Goal: Communication & Community: Answer question/provide support

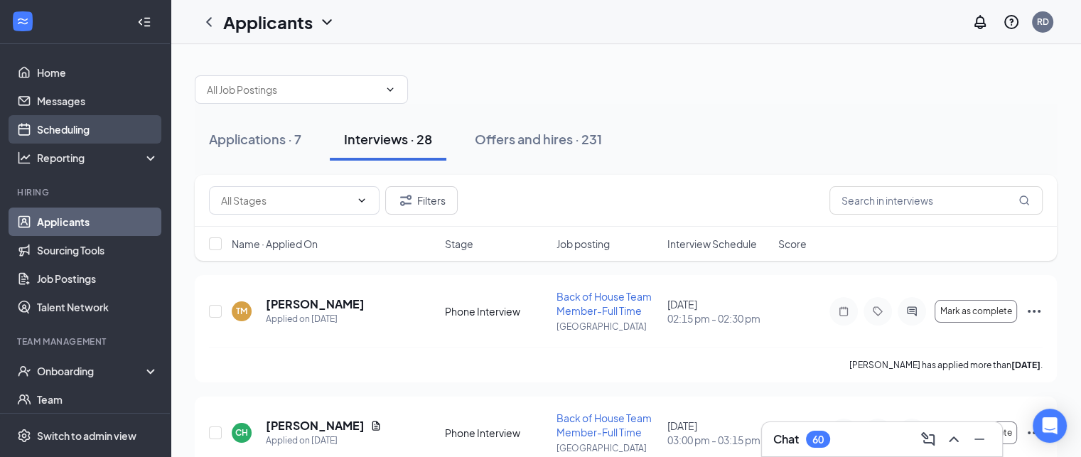
click at [40, 135] on link "Scheduling" at bounding box center [98, 129] width 122 height 28
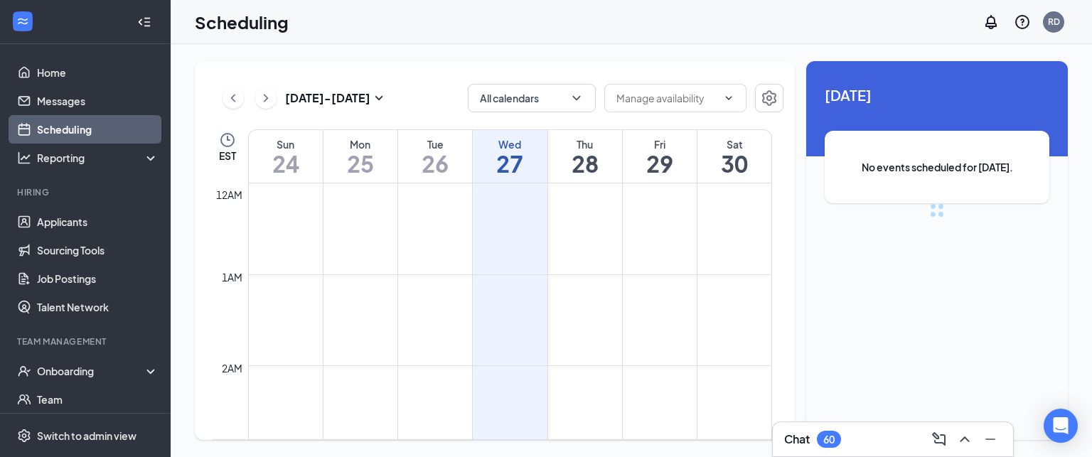
scroll to position [699, 0]
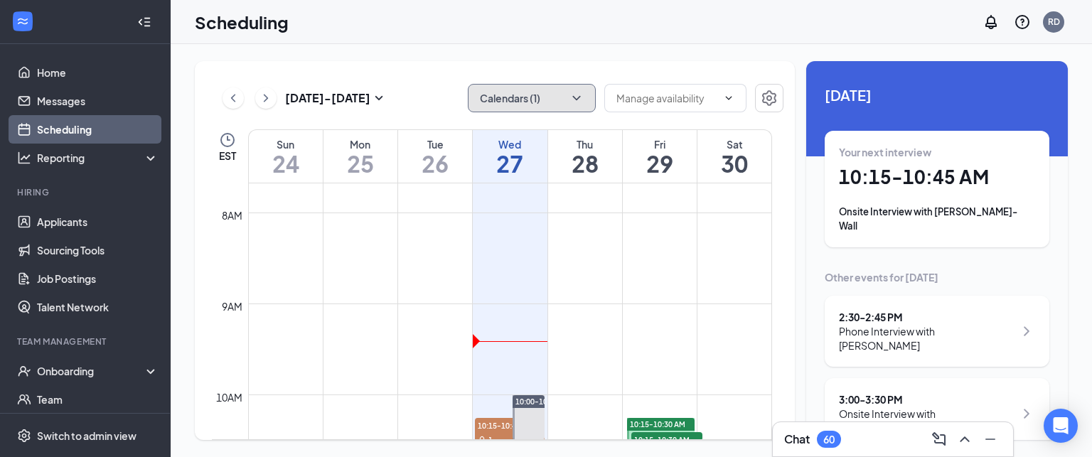
click at [493, 102] on button "Calendars (1)" at bounding box center [532, 98] width 128 height 28
click at [447, 57] on div "[DATE] - [DATE] Calendars (1) EST Sun 24 Mon 25 Tue 26 Wed 27 Thu 28 Fri 29 Sat…" at bounding box center [631, 250] width 921 height 413
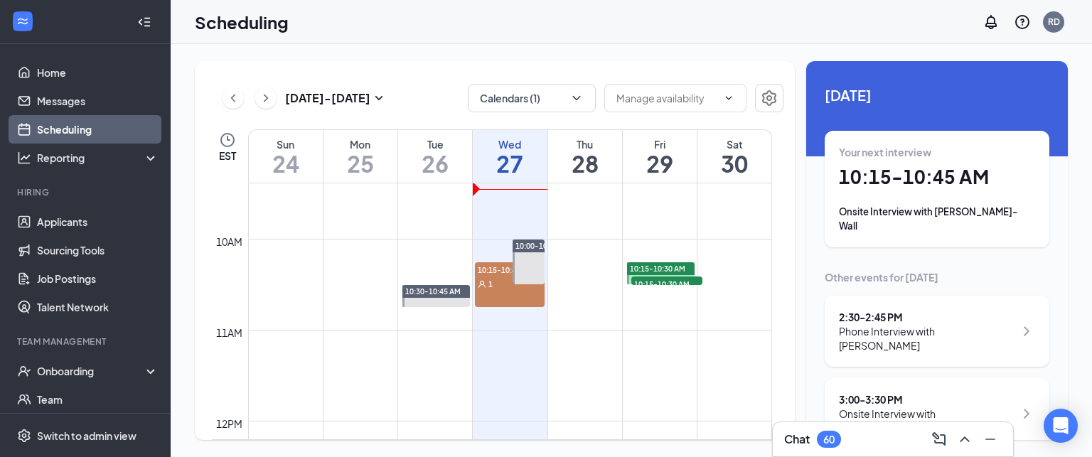
scroll to position [854, 0]
click at [591, 161] on h1 "28" at bounding box center [585, 163] width 74 height 24
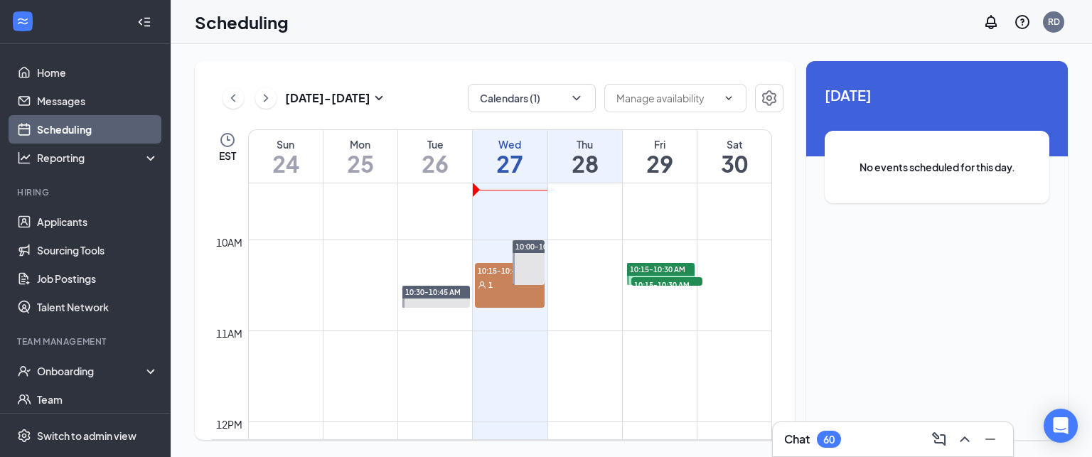
click at [652, 146] on div "Fri" at bounding box center [660, 144] width 74 height 14
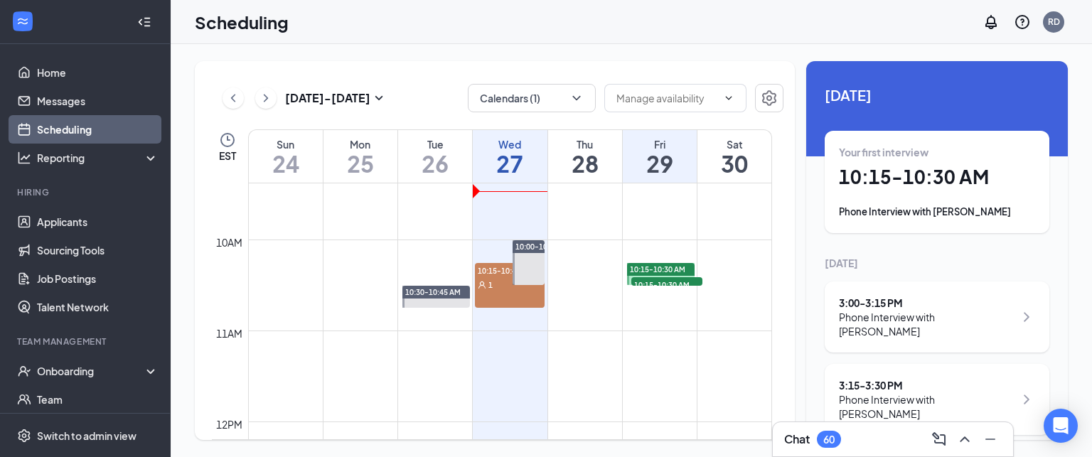
click at [574, 161] on h1 "28" at bounding box center [585, 163] width 74 height 24
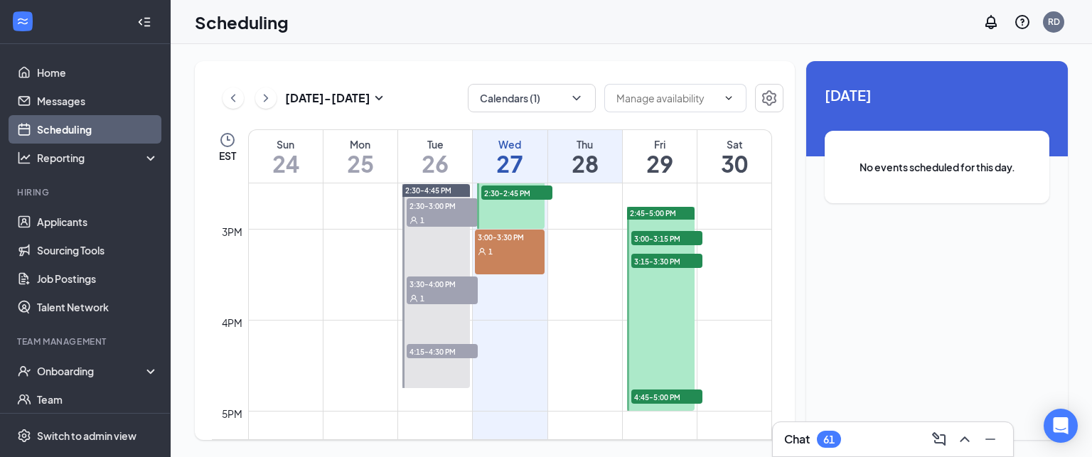
scroll to position [1320, 0]
click at [654, 153] on h1 "29" at bounding box center [660, 163] width 74 height 24
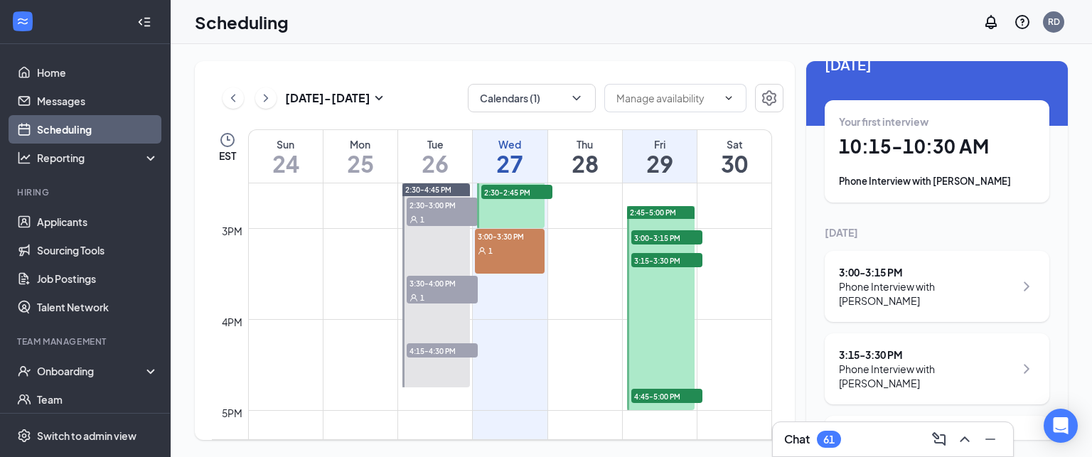
scroll to position [85, 0]
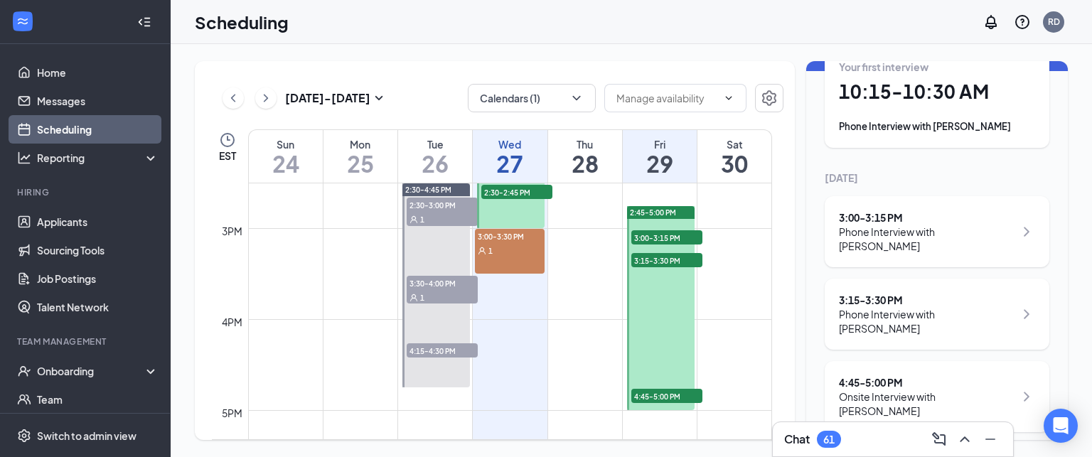
click at [796, 448] on div "Chat 61" at bounding box center [812, 439] width 57 height 17
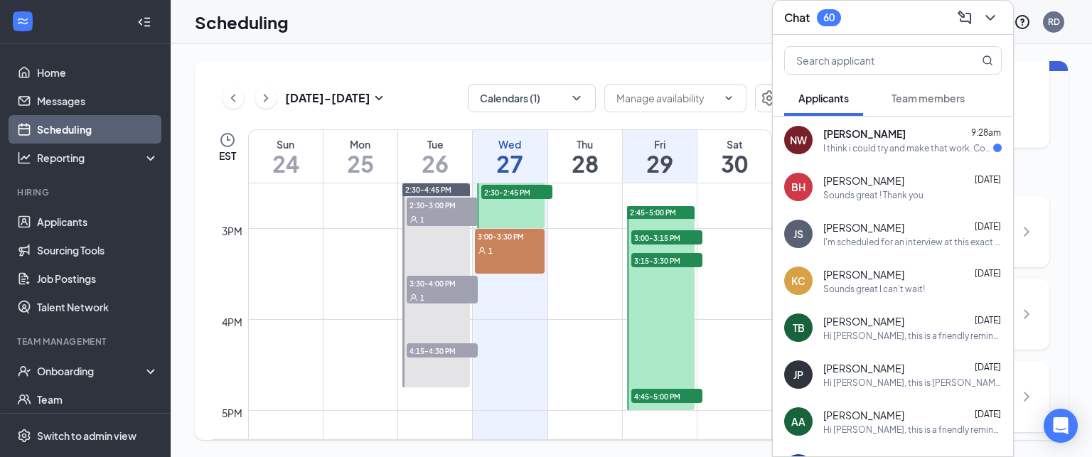
click at [860, 139] on span "[PERSON_NAME]" at bounding box center [864, 134] width 82 height 14
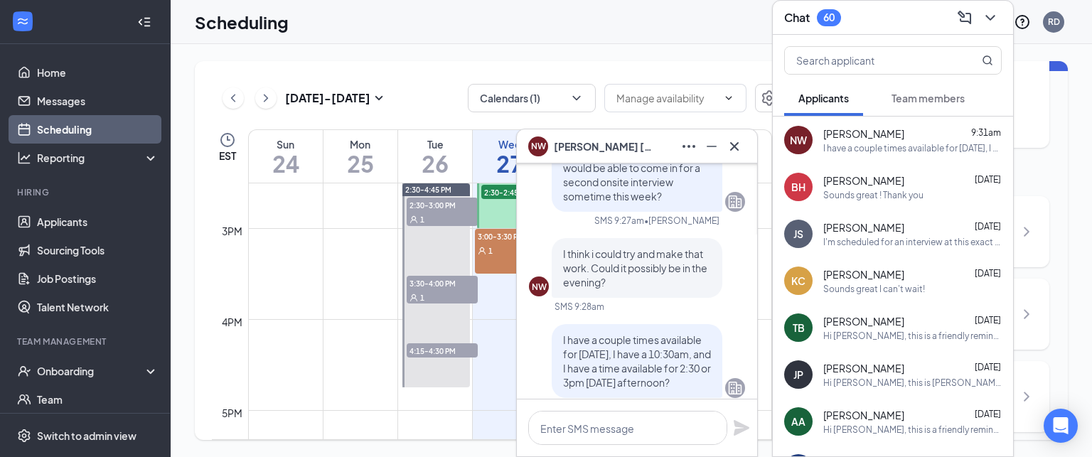
scroll to position [0, 0]
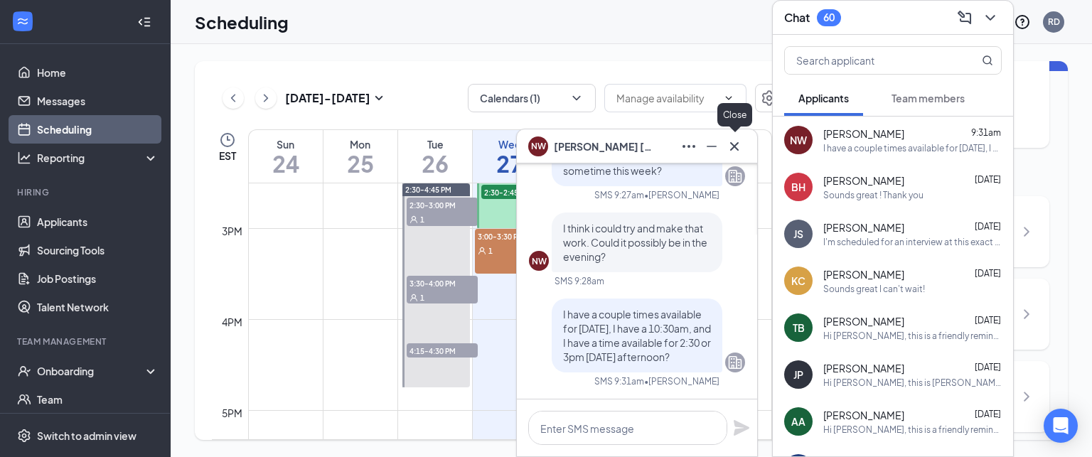
click at [734, 151] on icon "Cross" at bounding box center [734, 146] width 17 height 17
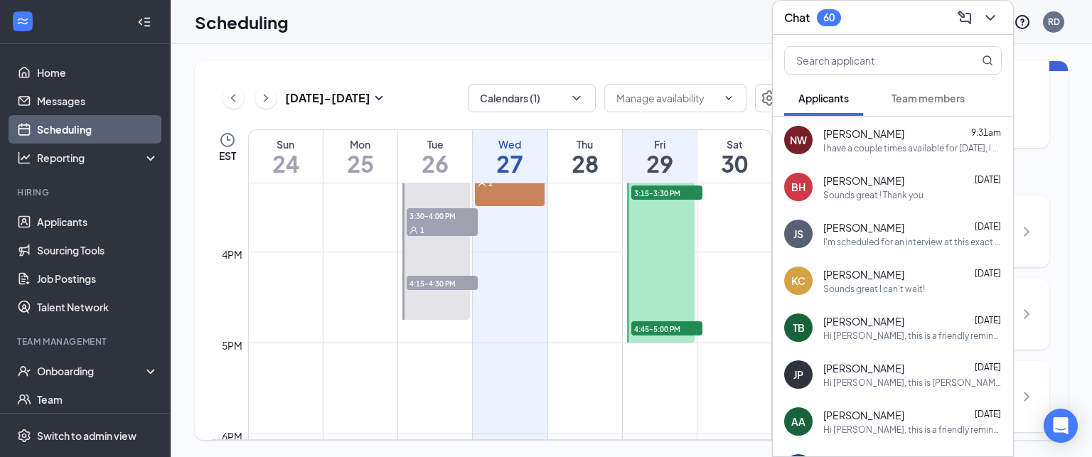
scroll to position [1388, 0]
click at [577, 156] on h1 "28" at bounding box center [585, 163] width 74 height 24
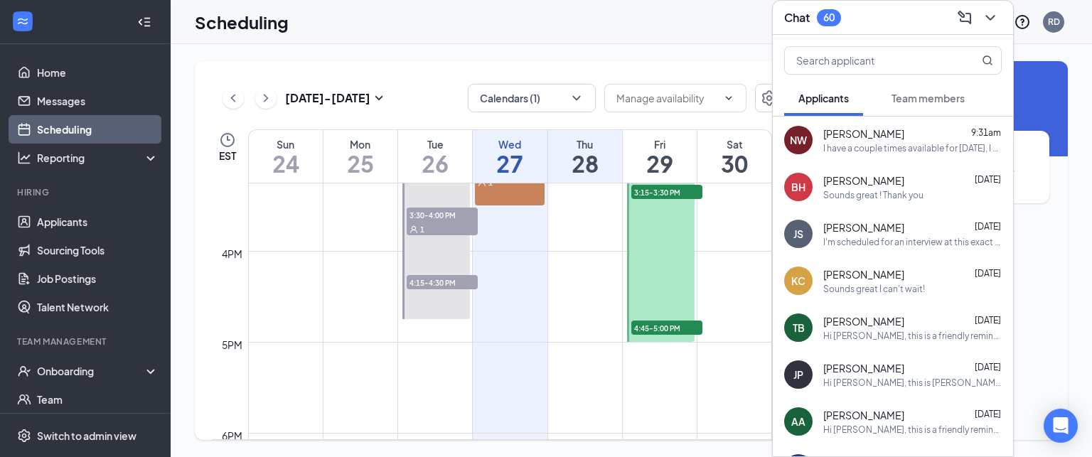
click at [795, 14] on h3 "Chat" at bounding box center [797, 18] width 26 height 16
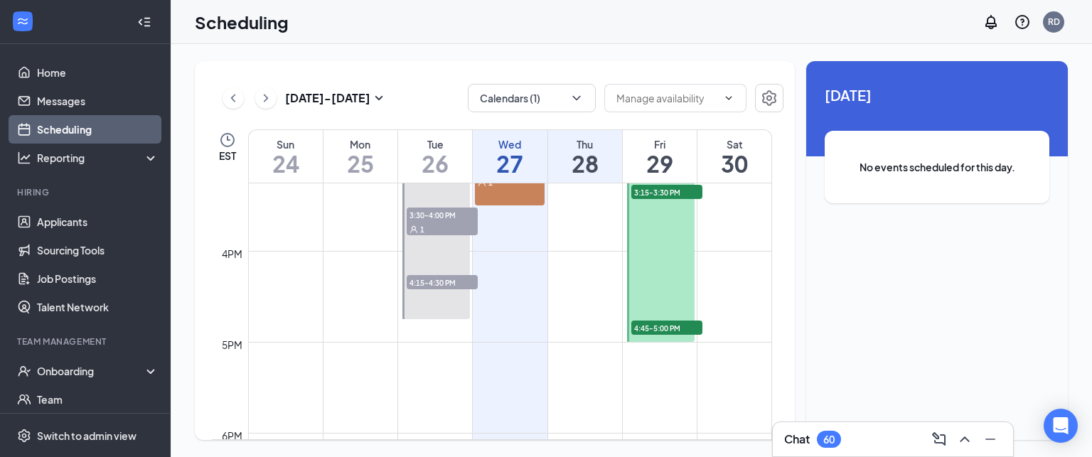
click at [791, 434] on h3 "Chat" at bounding box center [797, 440] width 26 height 16
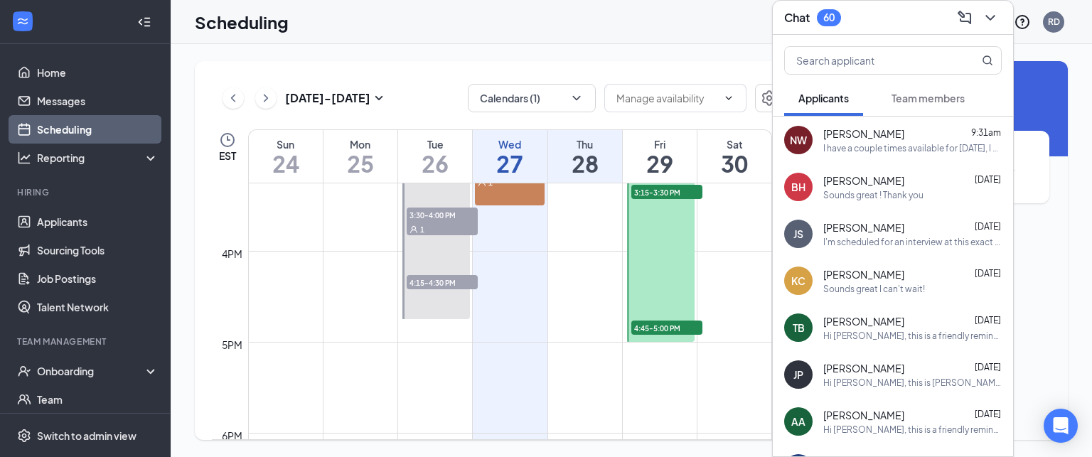
click at [786, 14] on h3 "Chat" at bounding box center [797, 18] width 26 height 16
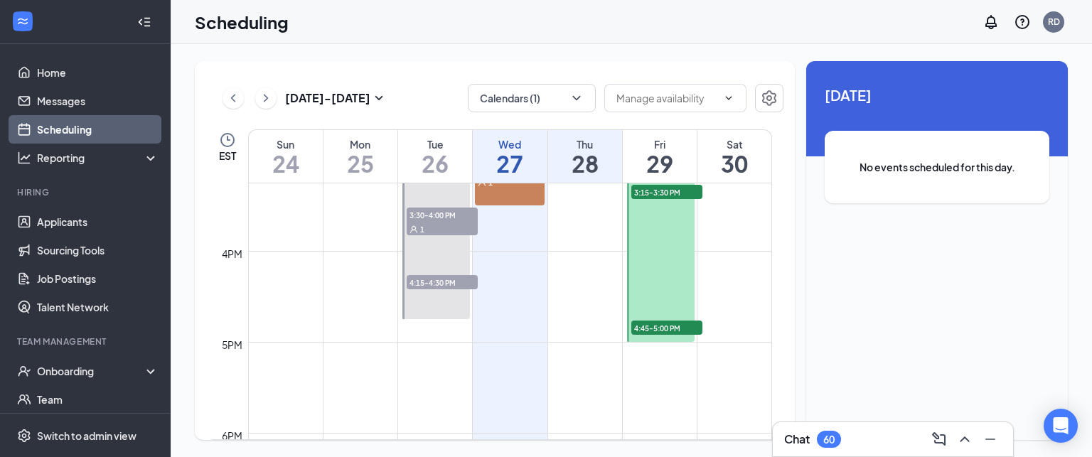
click at [596, 170] on h1 "28" at bounding box center [585, 163] width 74 height 24
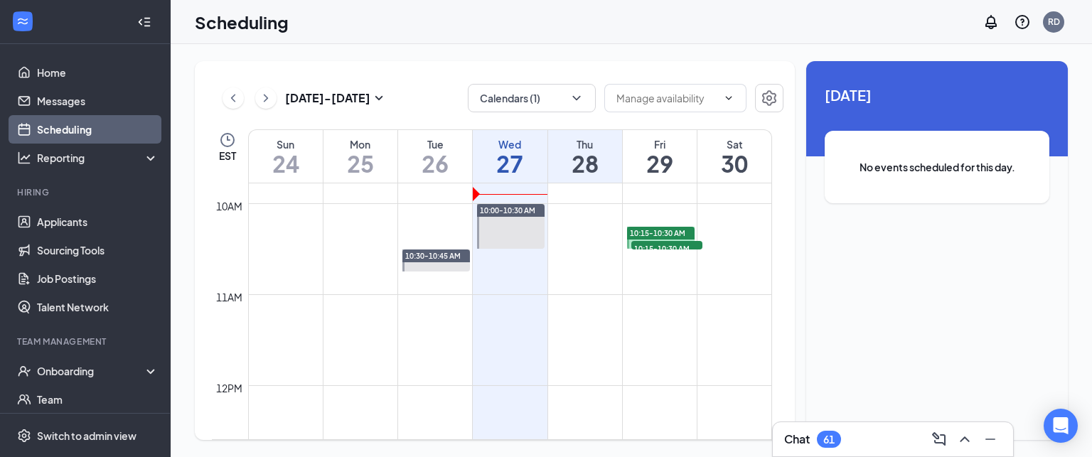
scroll to position [886, 0]
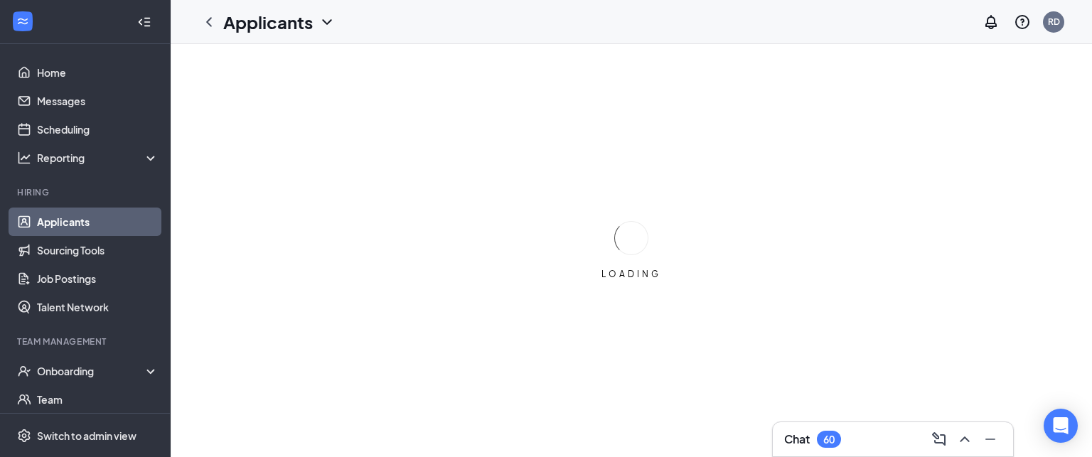
click at [789, 441] on h3 "Chat" at bounding box center [797, 440] width 26 height 16
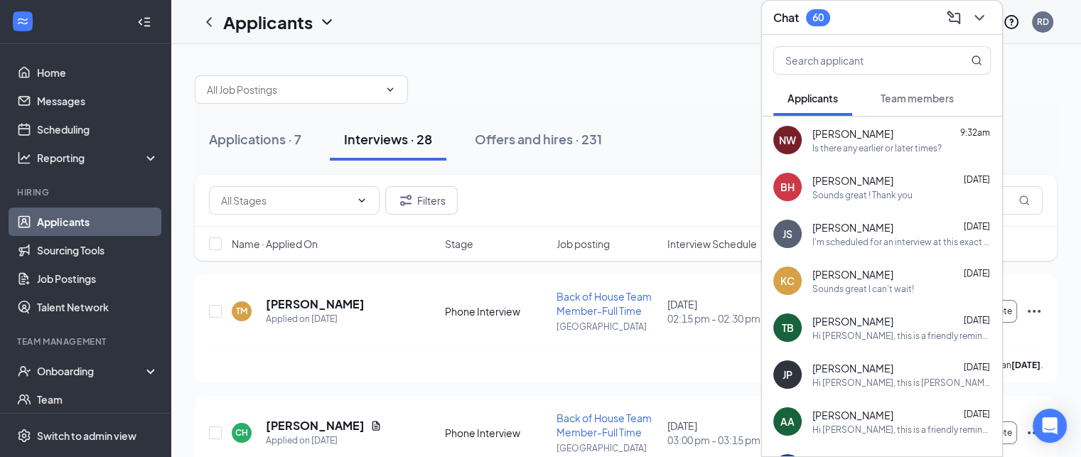
click at [911, 95] on span "Team members" at bounding box center [917, 98] width 73 height 13
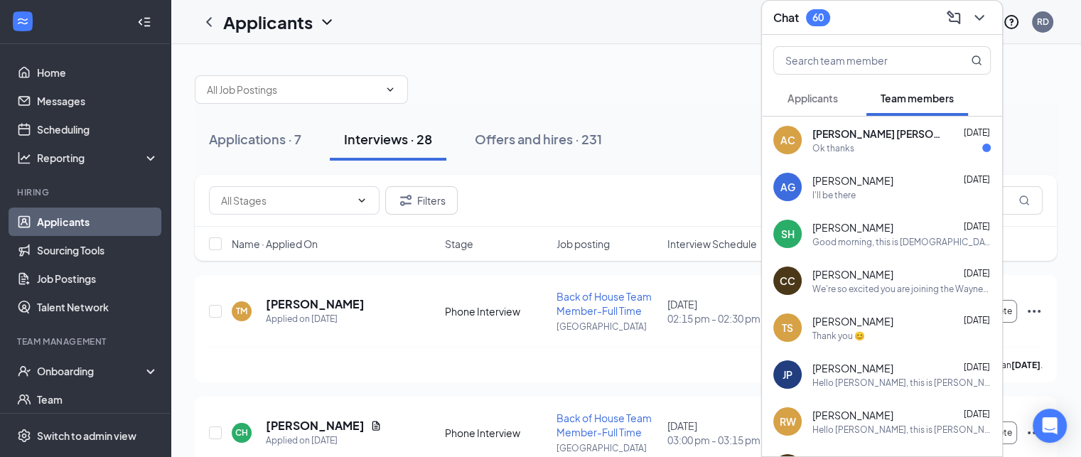
click at [805, 99] on span "Applicants" at bounding box center [813, 98] width 50 height 13
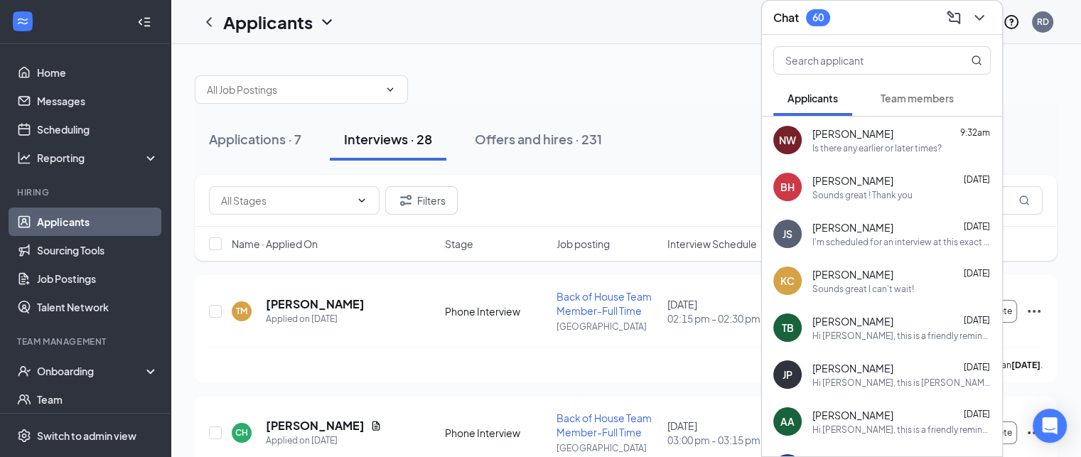
click at [785, 21] on h3 "Chat" at bounding box center [786, 18] width 26 height 16
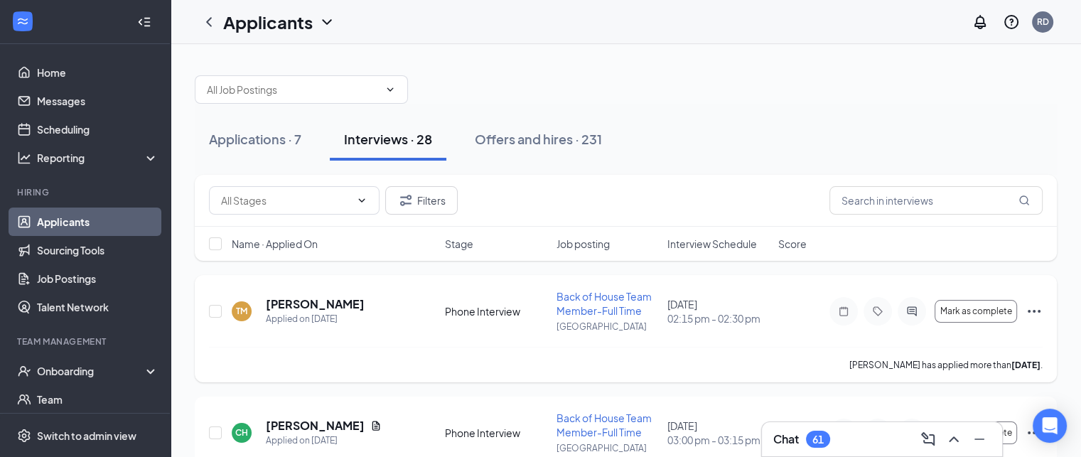
scroll to position [63, 0]
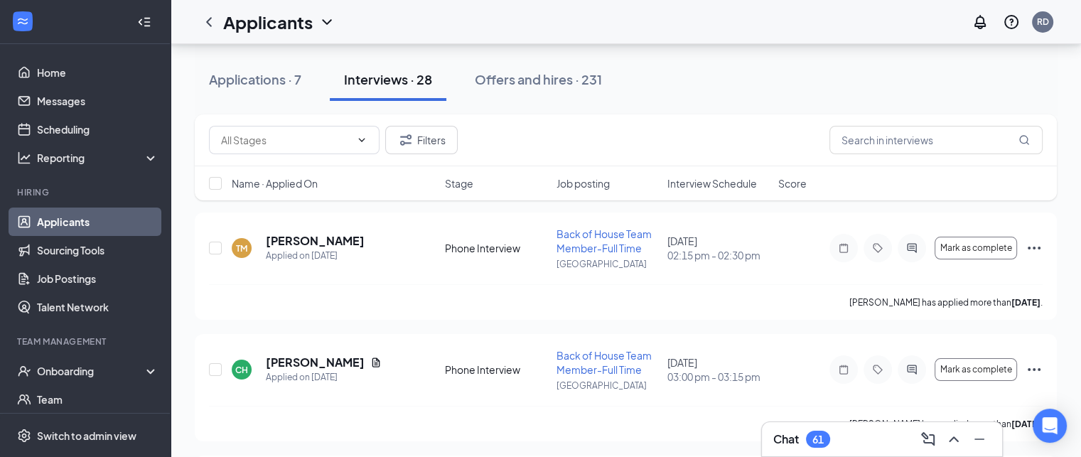
click at [773, 429] on div "Chat 61" at bounding box center [882, 439] width 218 height 23
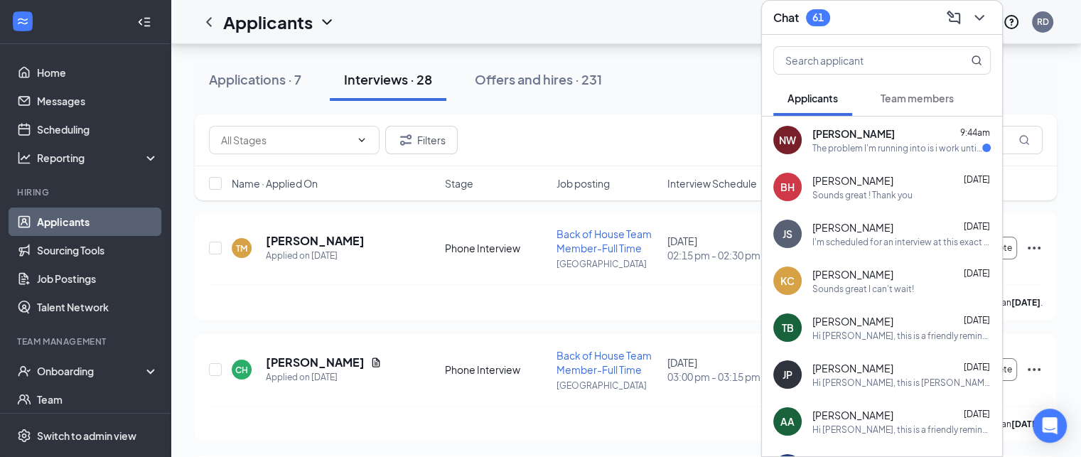
click at [910, 107] on button "Team members" at bounding box center [918, 98] width 102 height 36
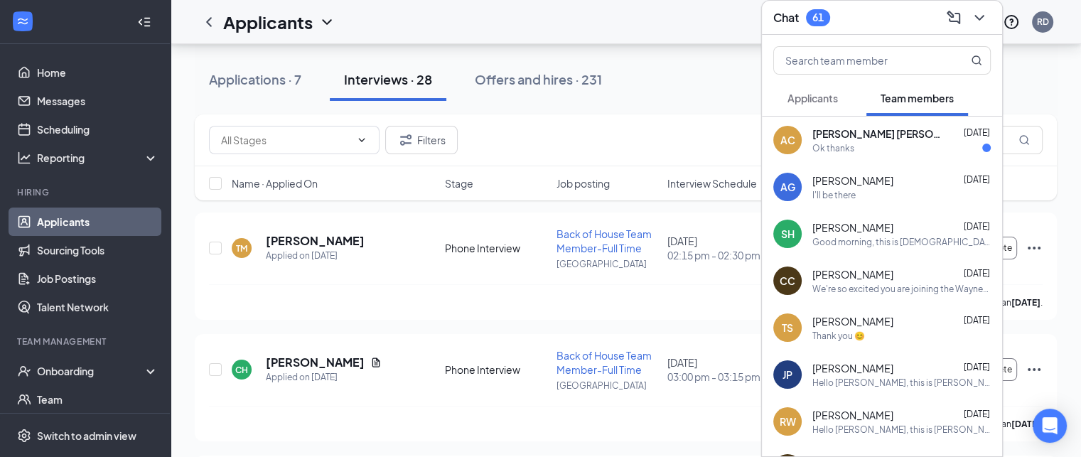
click at [807, 90] on button "Applicants" at bounding box center [812, 98] width 79 height 36
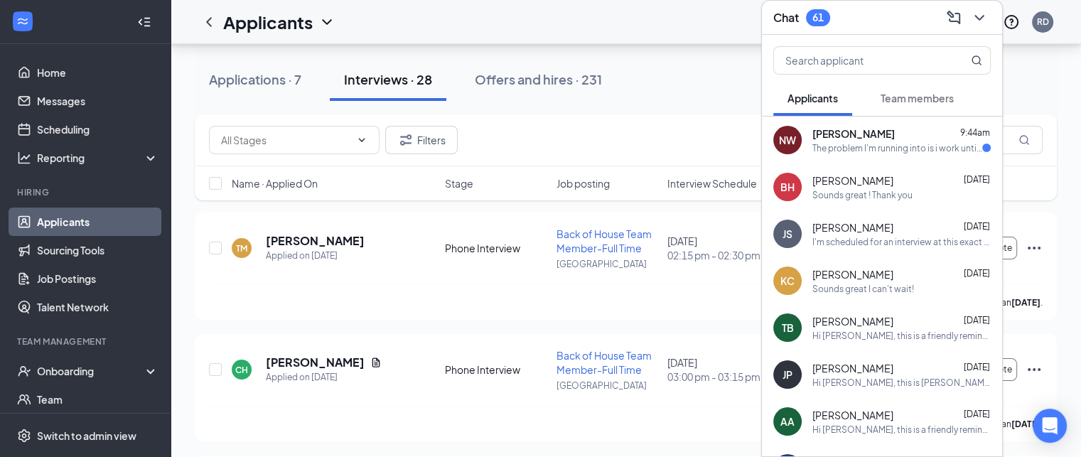
click at [827, 153] on div "The problem I'm running into is i work until 6. But go in at 9 i could possibly…" at bounding box center [898, 148] width 170 height 12
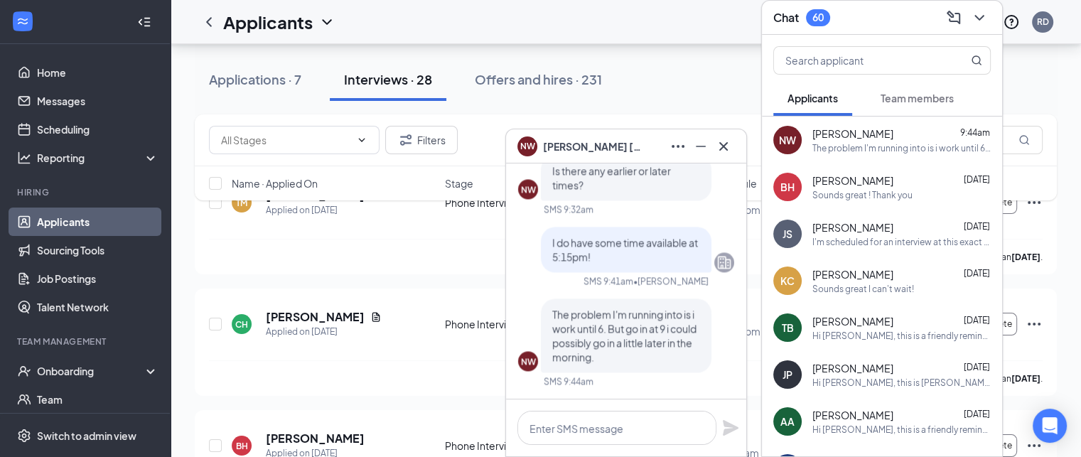
scroll to position [108, 0]
click at [724, 151] on icon "Cross" at bounding box center [723, 146] width 17 height 17
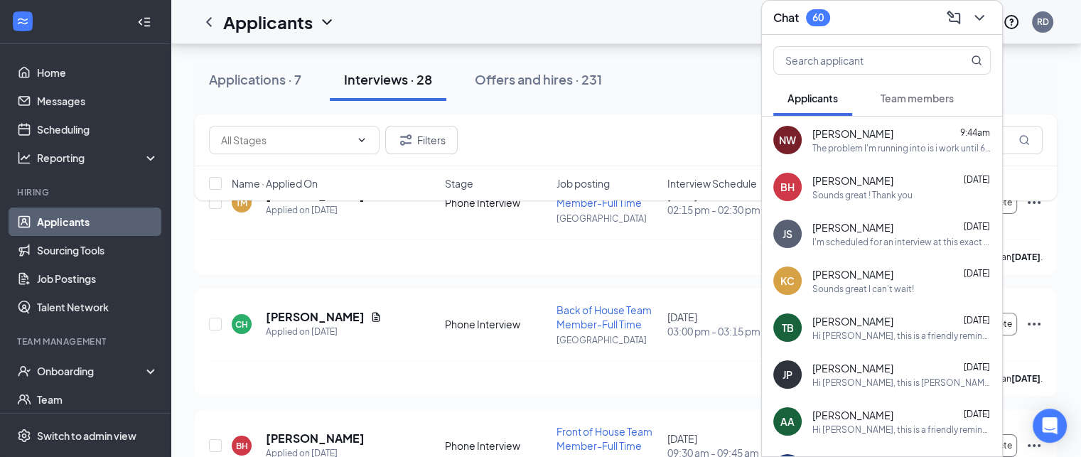
click at [779, 23] on h3 "Chat" at bounding box center [786, 18] width 26 height 16
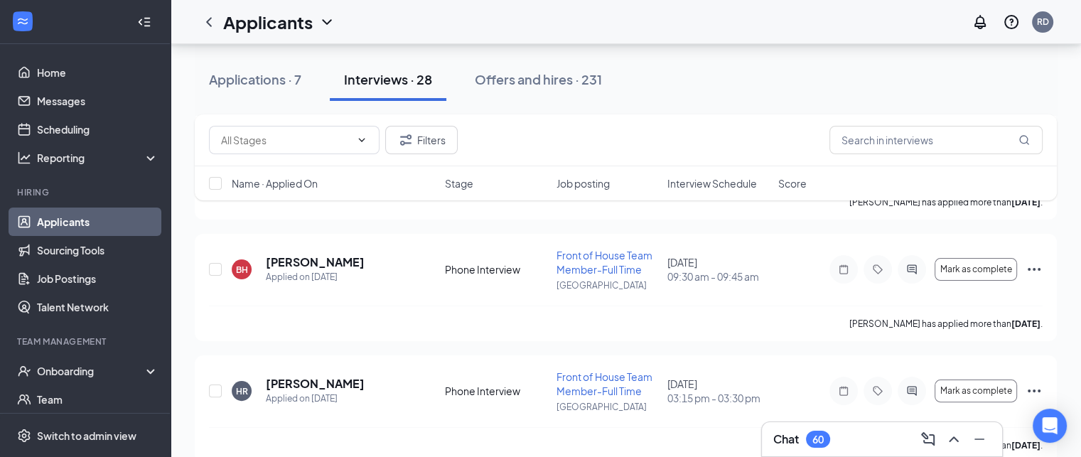
scroll to position [284, 0]
